Goal: Transaction & Acquisition: Subscribe to service/newsletter

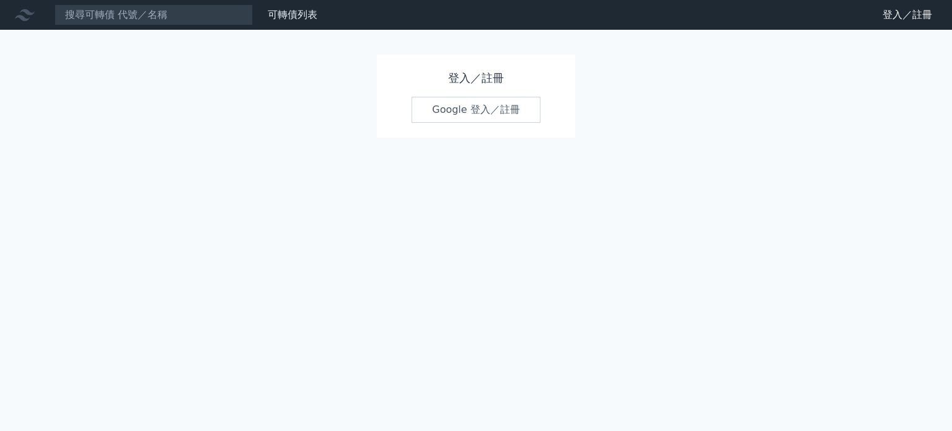
click at [465, 104] on link "Google 登入／註冊" at bounding box center [476, 110] width 129 height 26
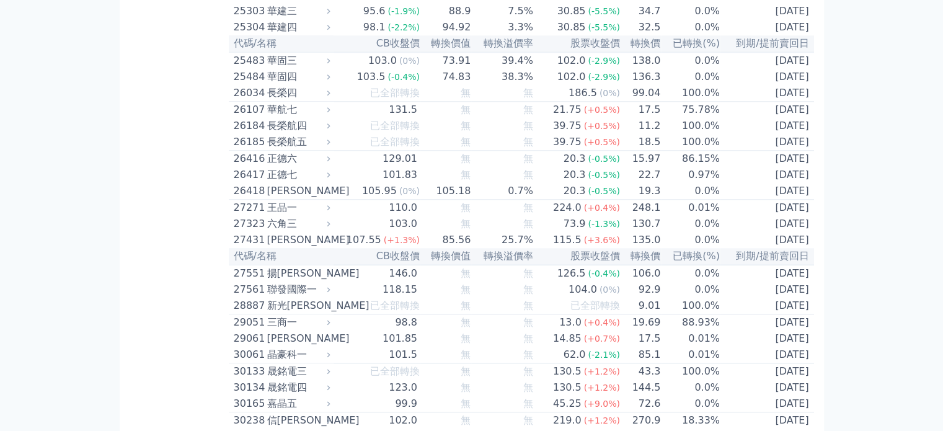
scroll to position [1364, 0]
